Goal: Find specific page/section: Find specific page/section

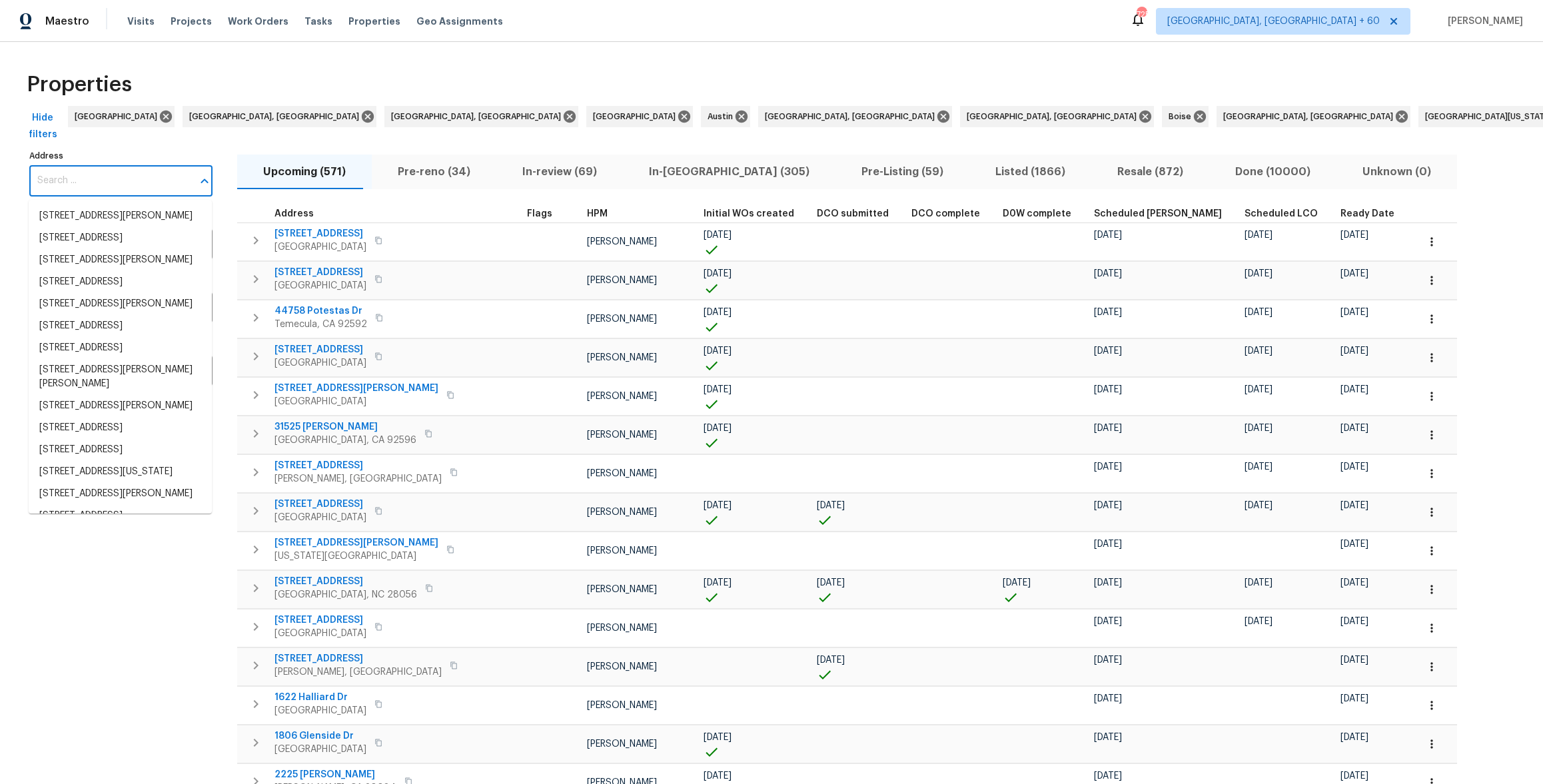
click at [56, 176] on input "Address" at bounding box center [110, 181] width 163 height 31
paste input "[STREET_ADDRESS][US_STATE]"
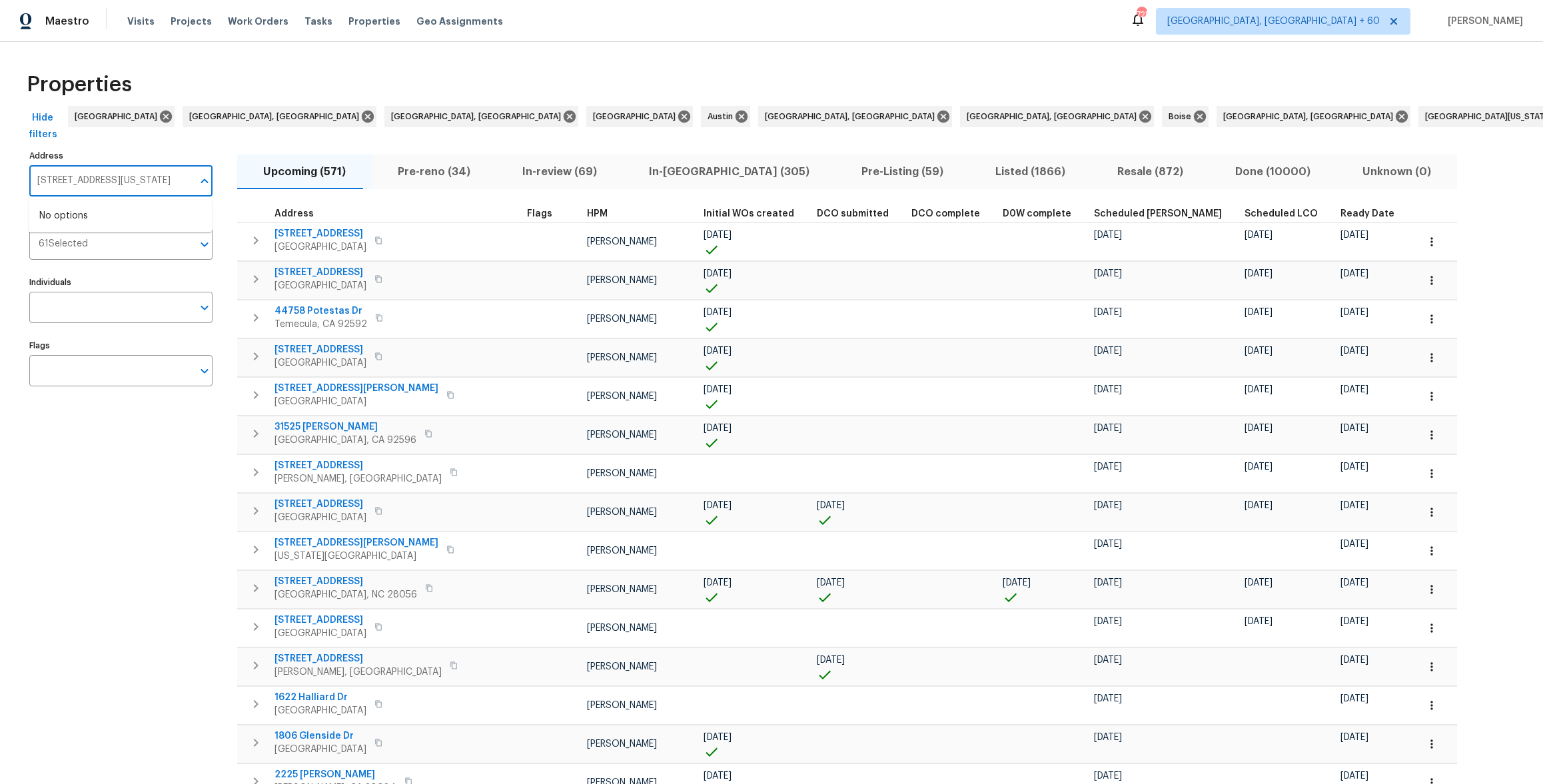
type input "[STREET_ADDRESS][US_STATE]"
